Goal: Book appointment/travel/reservation

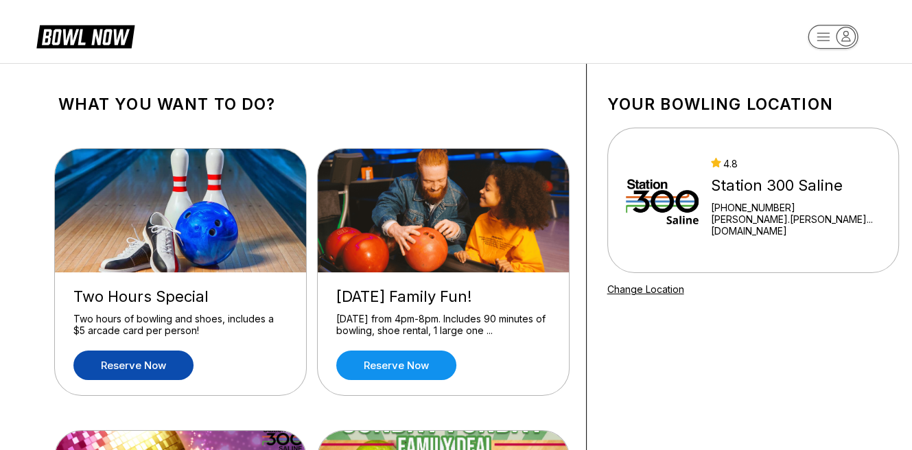
click at [115, 367] on link "Reserve now" at bounding box center [133, 366] width 120 height 30
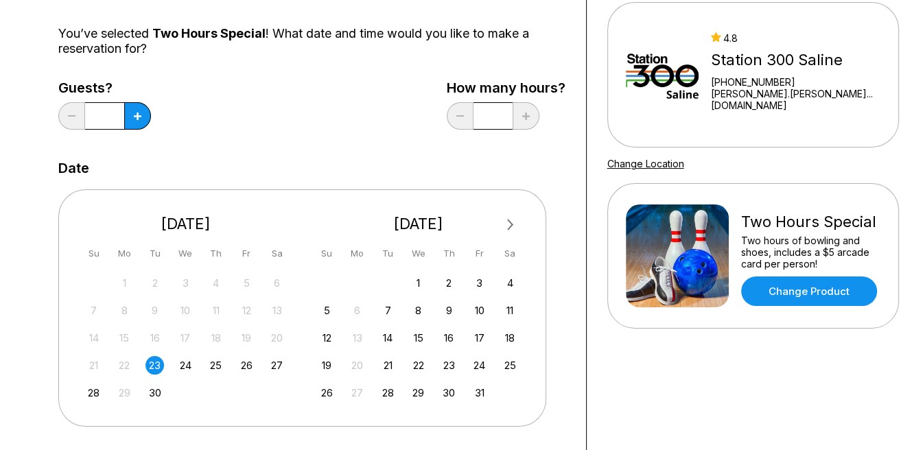
scroll to position [183, 0]
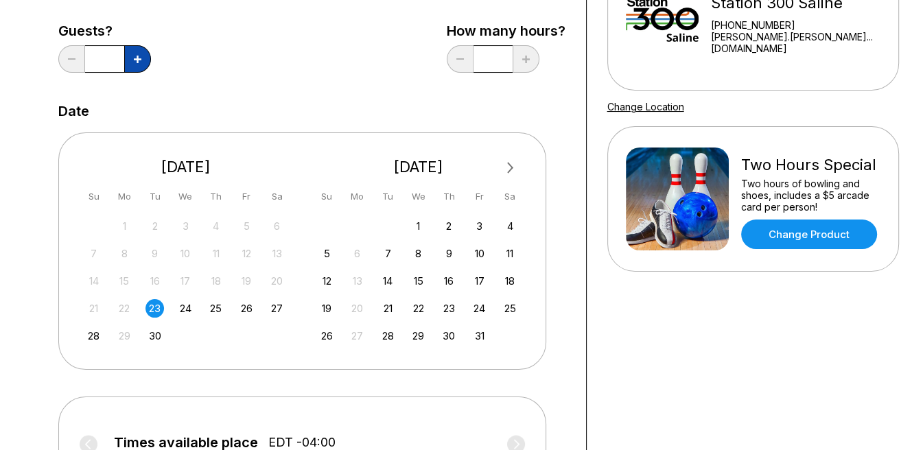
click at [134, 56] on icon at bounding box center [138, 60] width 8 height 8
type input "*"
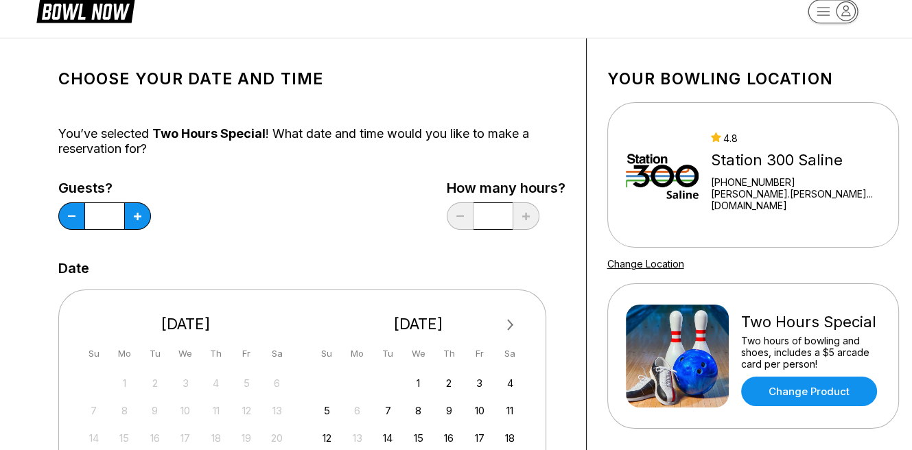
scroll to position [0, 0]
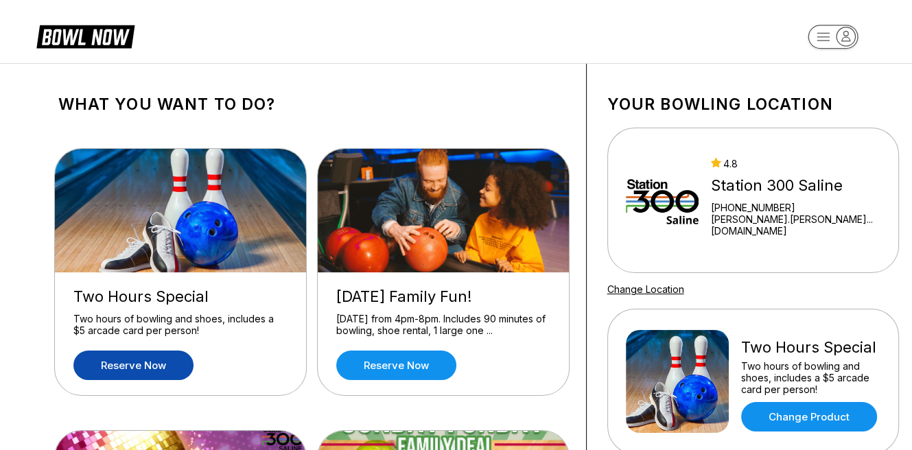
scroll to position [274, 0]
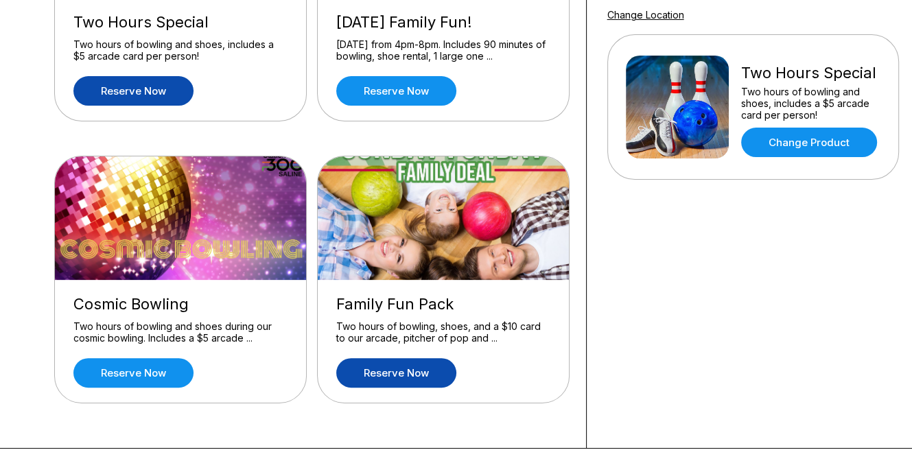
click at [434, 366] on link "Reserve now" at bounding box center [396, 373] width 120 height 30
